Goal: Find contact information

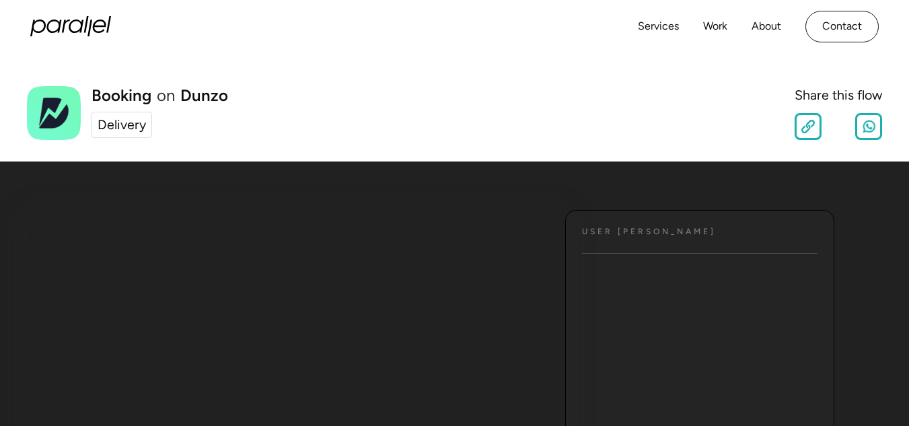
click at [620, 251] on div "User [PERSON_NAME] Text" at bounding box center [699, 412] width 269 height 404
click at [135, 134] on div "Delivery" at bounding box center [122, 125] width 48 height 20
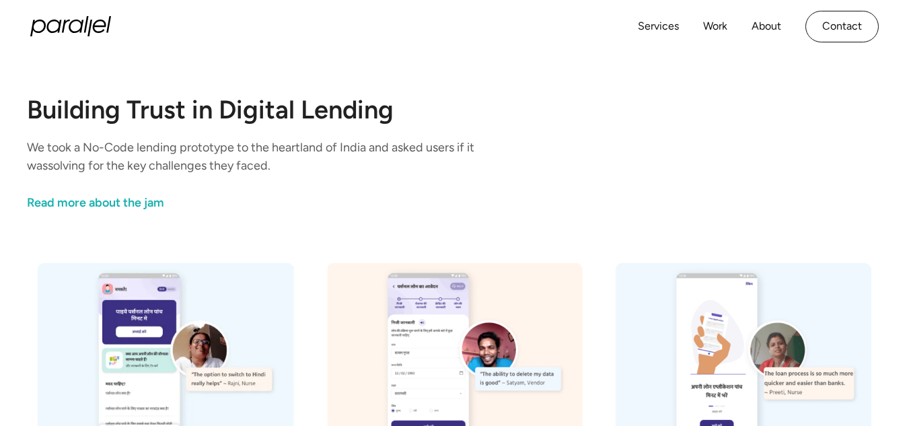
scroll to position [219, 0]
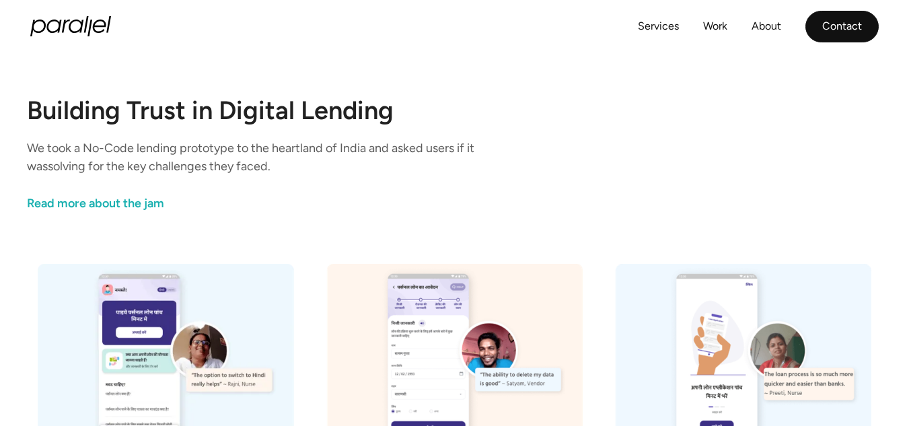
click at [841, 33] on link "Contact" at bounding box center [841, 27] width 73 height 32
